Goal: Information Seeking & Learning: Learn about a topic

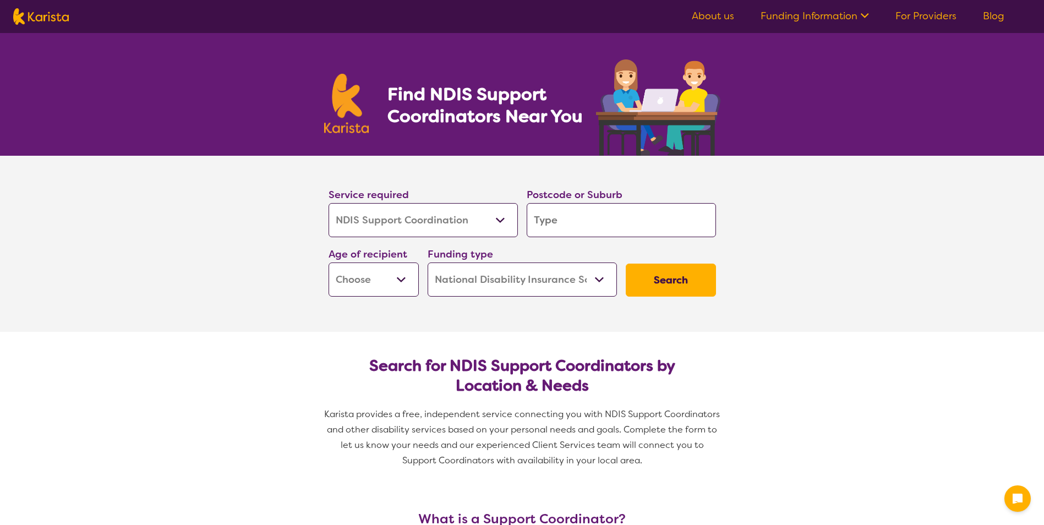
select select "NDIS Support Coordination"
select select "NDIS"
select select "NDIS Support Coordination"
select select "NDIS"
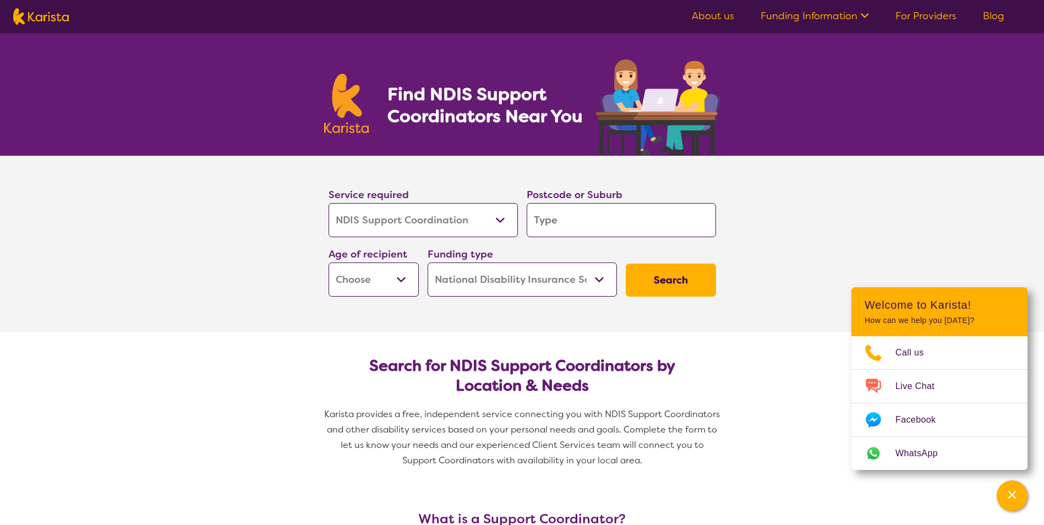
click at [530, 220] on input "search" at bounding box center [621, 220] width 189 height 34
type input "4"
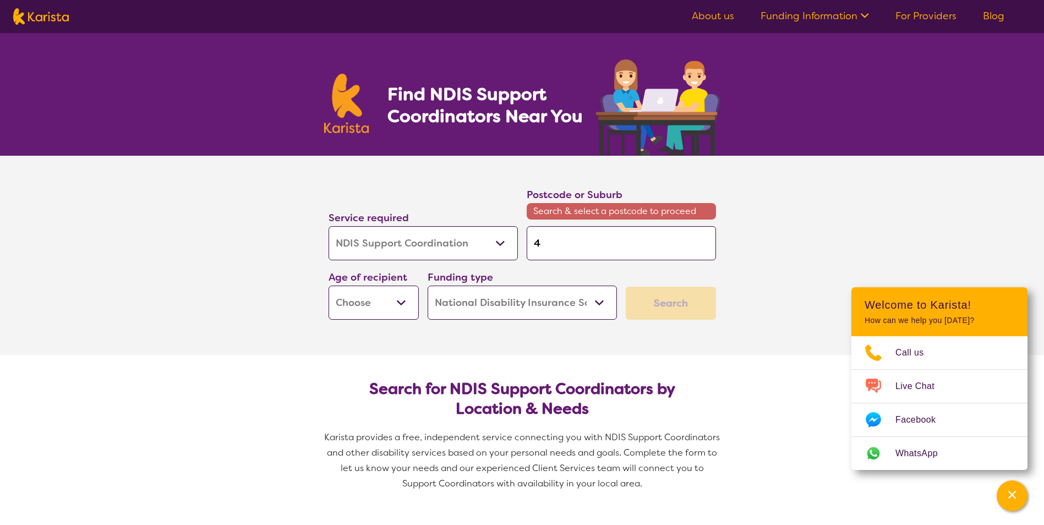
type input "41"
type input "416"
type input "4165"
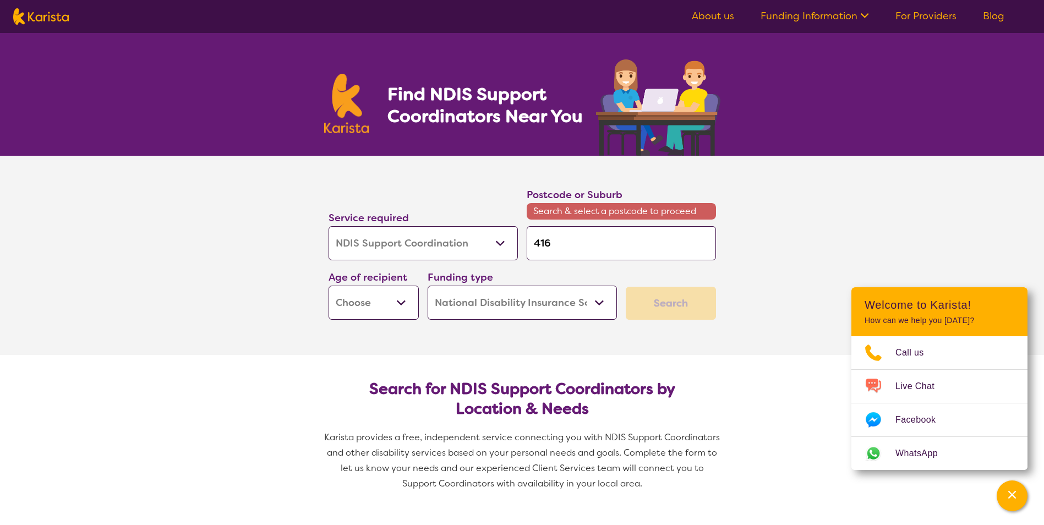
type input "4165"
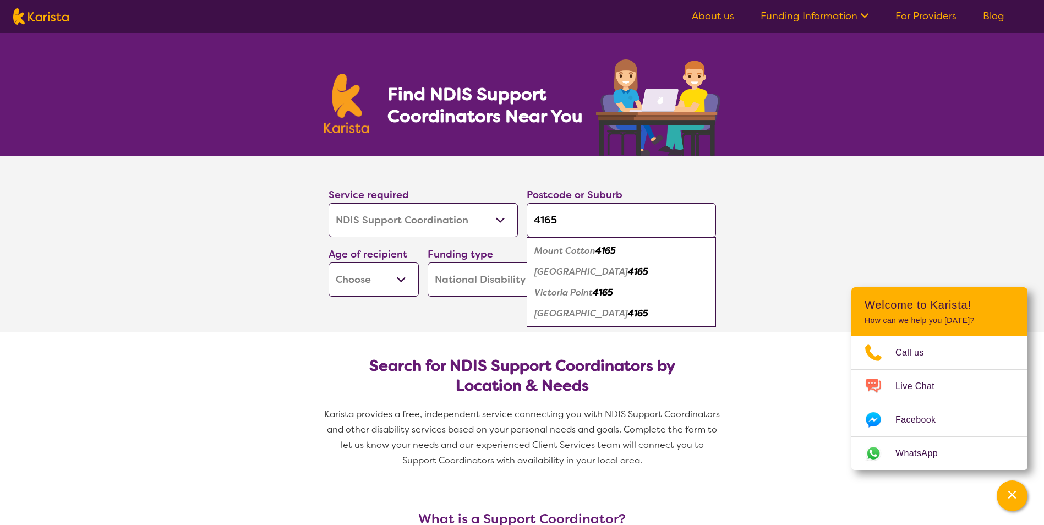
type input "4165"
click at [574, 296] on em "Victoria Point" at bounding box center [563, 293] width 58 height 12
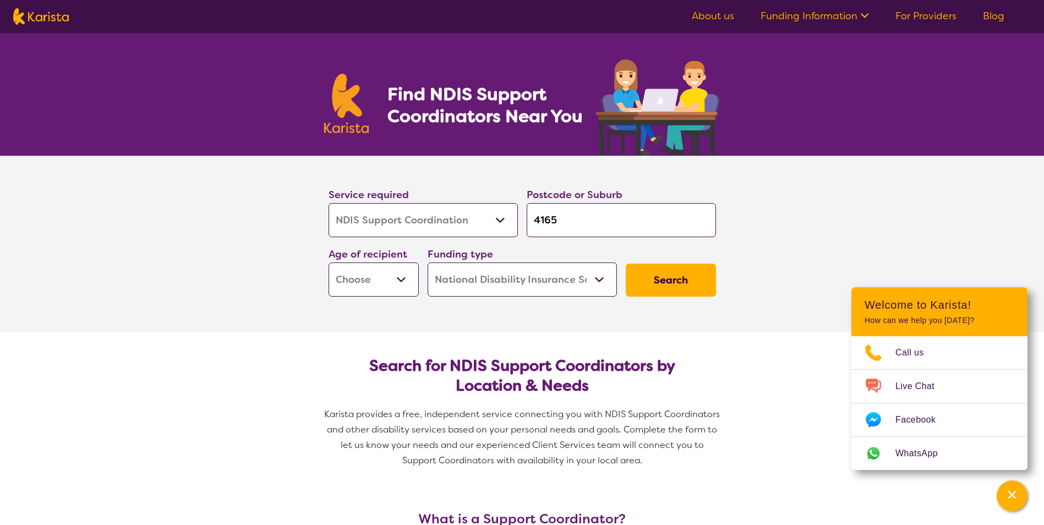
click at [662, 277] on button "Search" at bounding box center [671, 280] width 90 height 33
click at [403, 283] on select "Early Childhood - 0 to 9 Child - 10 to 11 Adolescent - 12 to 17 Adult - 18 to 6…" at bounding box center [374, 280] width 90 height 34
select select "AD"
click at [329, 263] on select "Early Childhood - 0 to 9 Child - 10 to 11 Adolescent - 12 to 17 Adult - 18 to 6…" at bounding box center [374, 280] width 90 height 34
select select "AD"
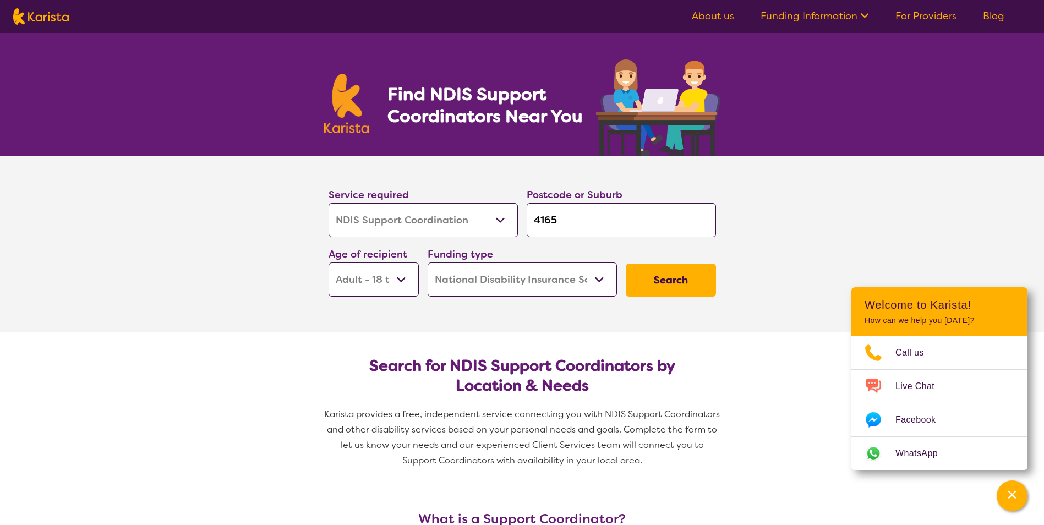
click at [660, 289] on button "Search" at bounding box center [671, 280] width 90 height 33
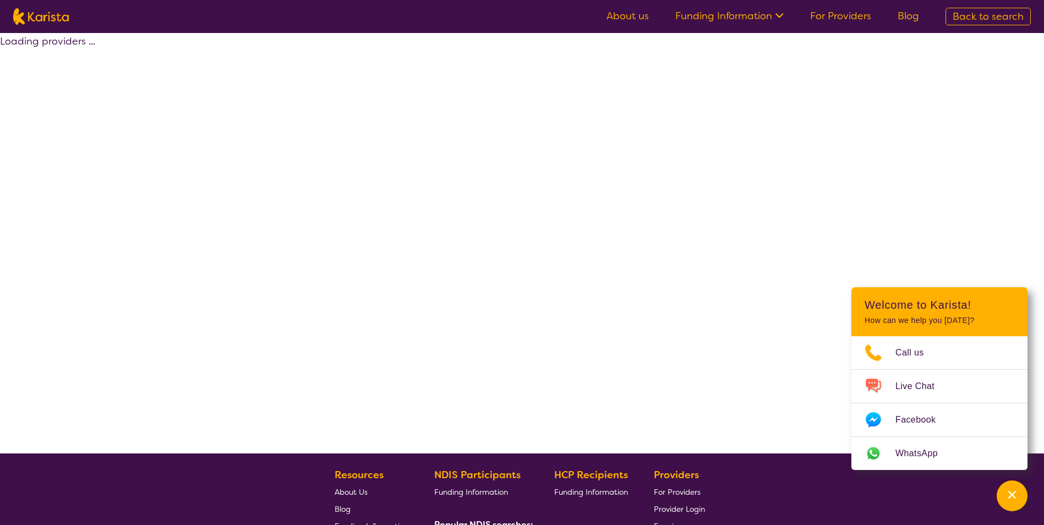
select select "by_score"
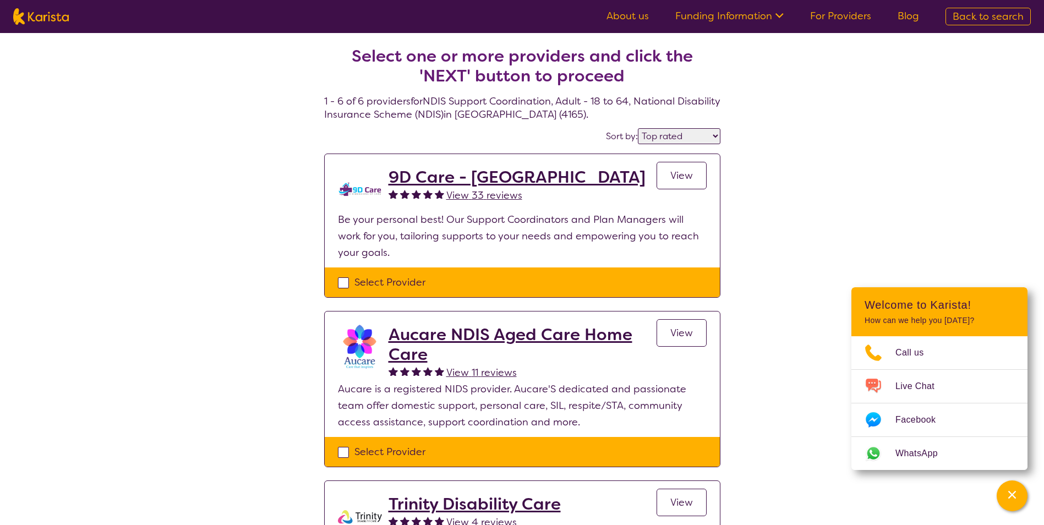
click at [436, 177] on h2 "9D Care - [GEOGRAPHIC_DATA]" at bounding box center [517, 177] width 257 height 20
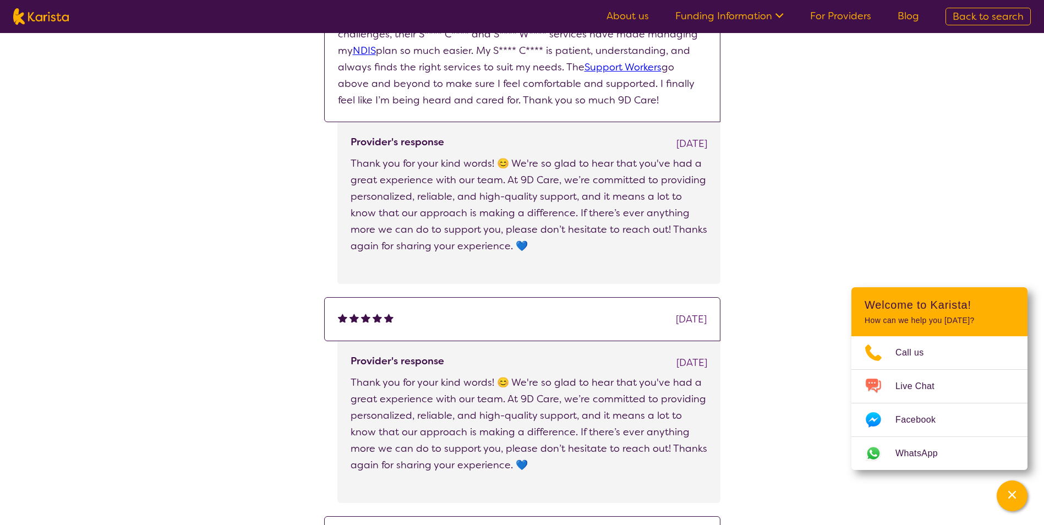
scroll to position [1101, 0]
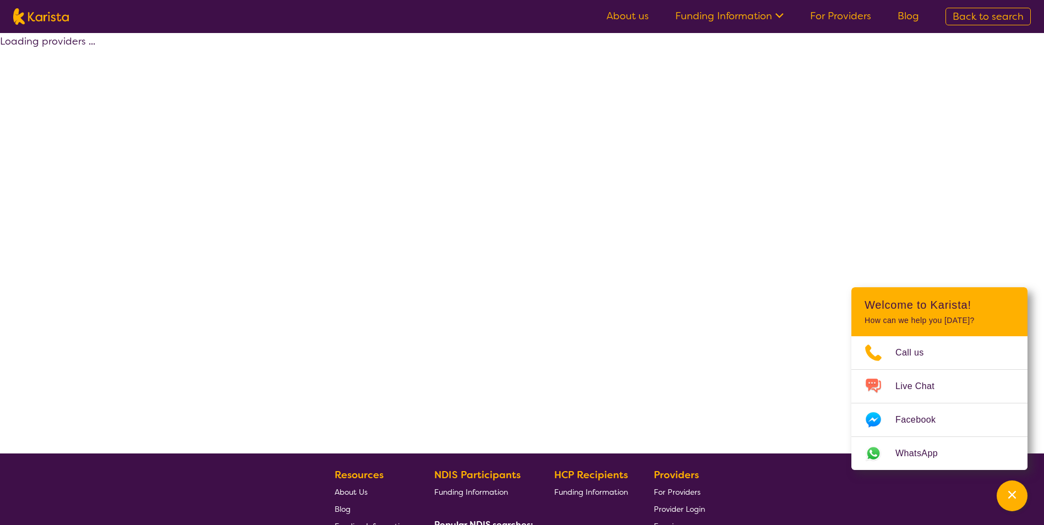
select select "by_score"
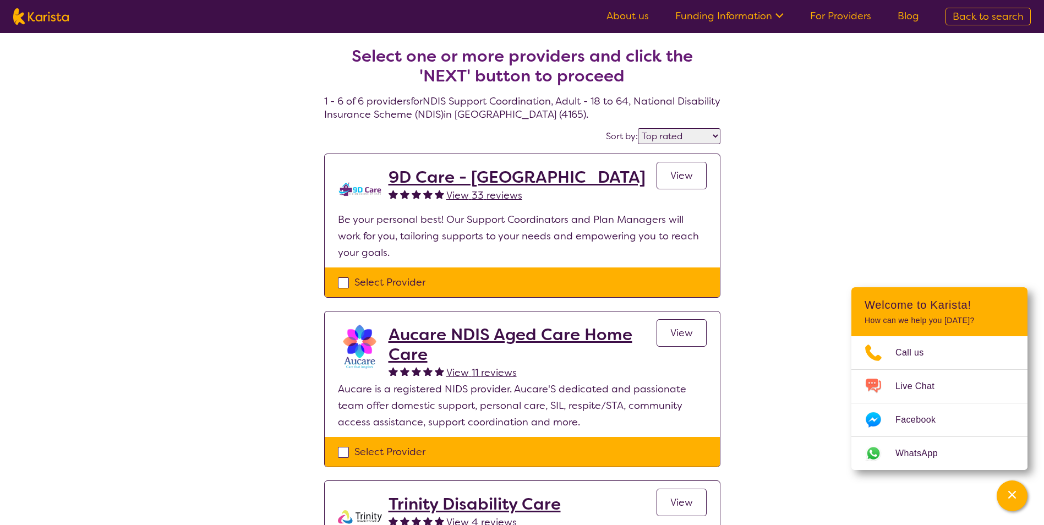
select select "NDIS Support Coordination"
select select "AD"
select select "NDIS"
select select "NDIS Support Coordination"
select select "AD"
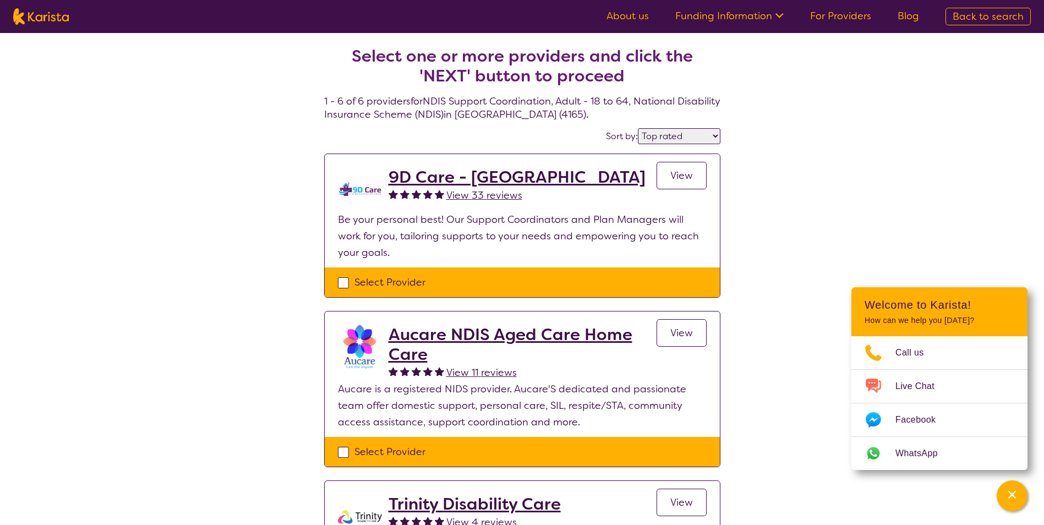
select select "NDIS"
